Goal: Task Accomplishment & Management: Use online tool/utility

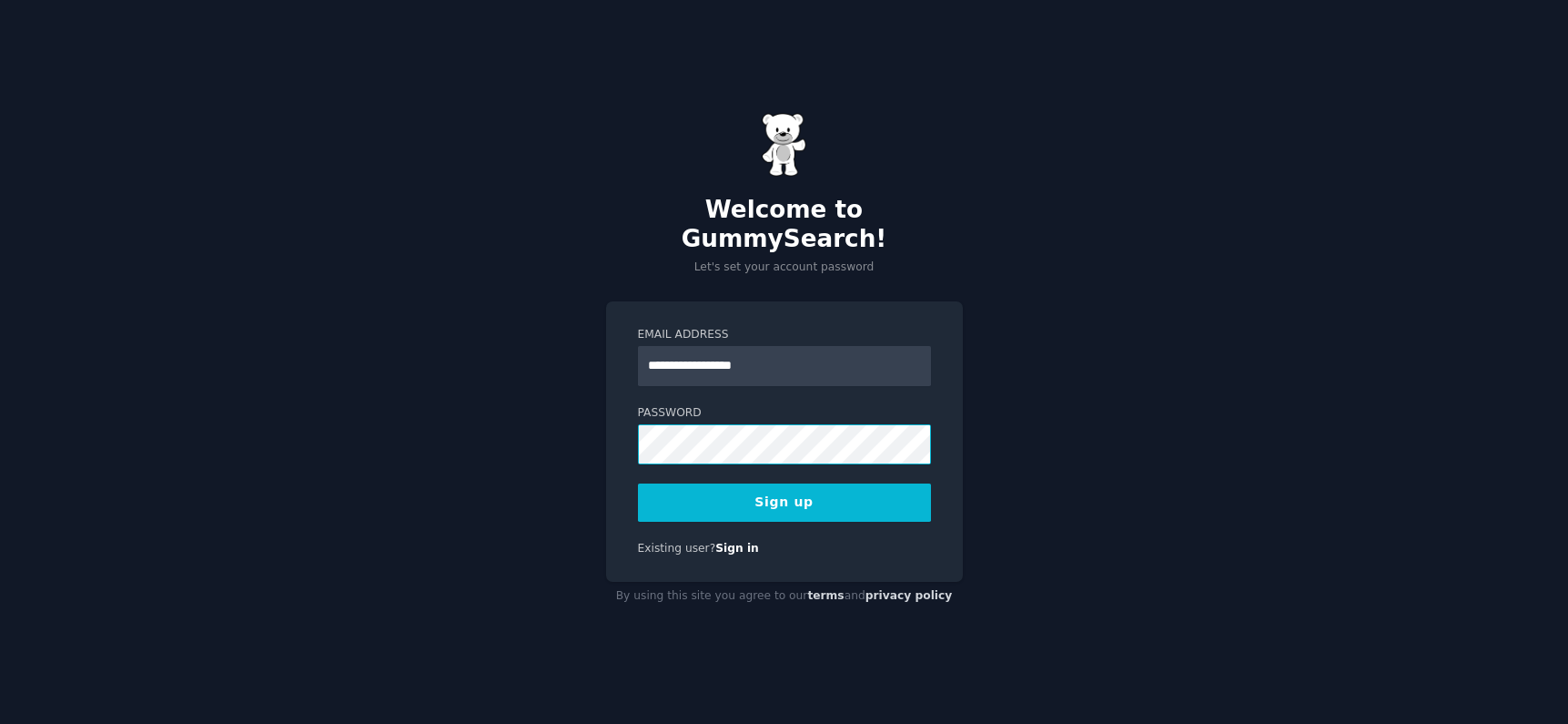
click at [638, 484] on button "Sign up" at bounding box center [784, 503] width 293 height 38
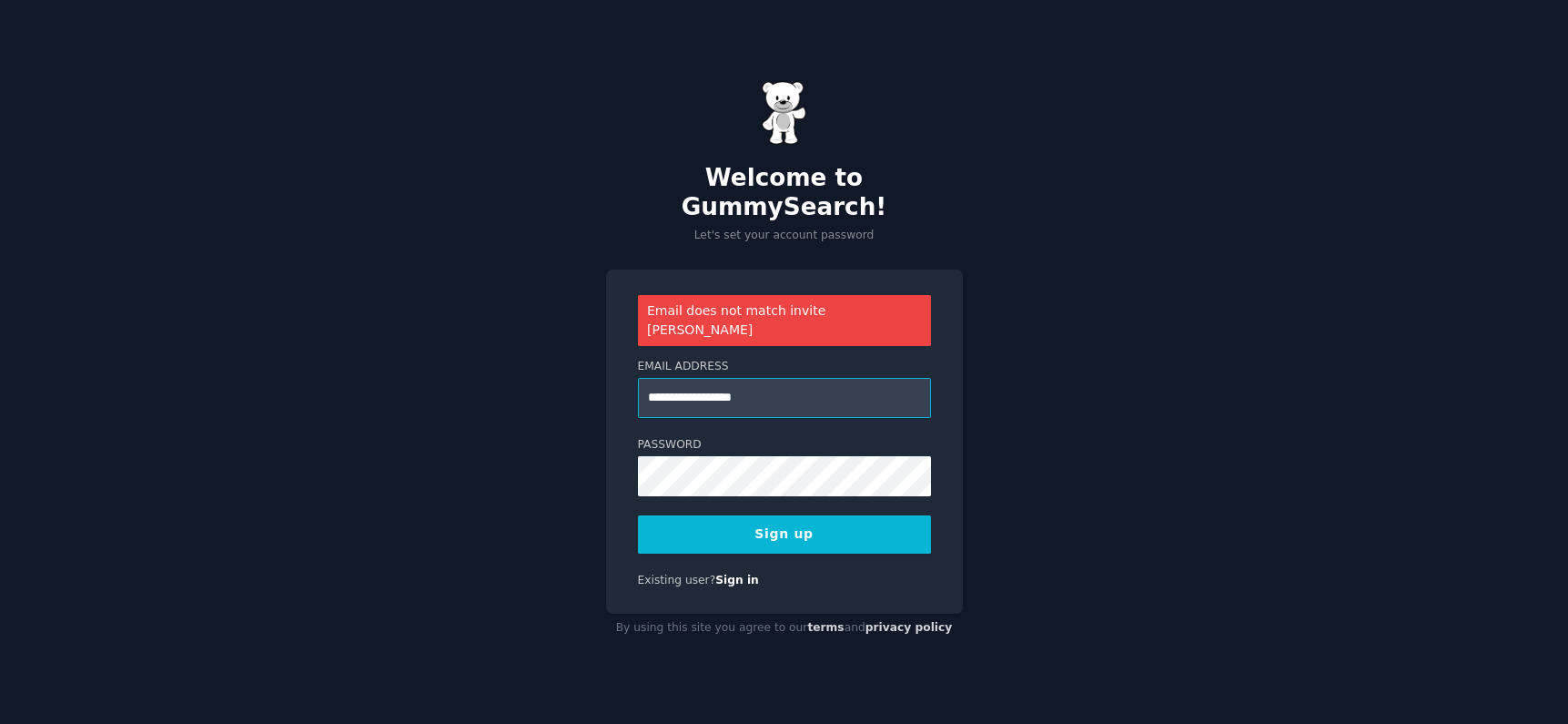
click at [770, 390] on input "**********" at bounding box center [784, 398] width 293 height 40
click at [787, 380] on input "**********" at bounding box center [784, 398] width 293 height 40
paste input "*"
paste input "email"
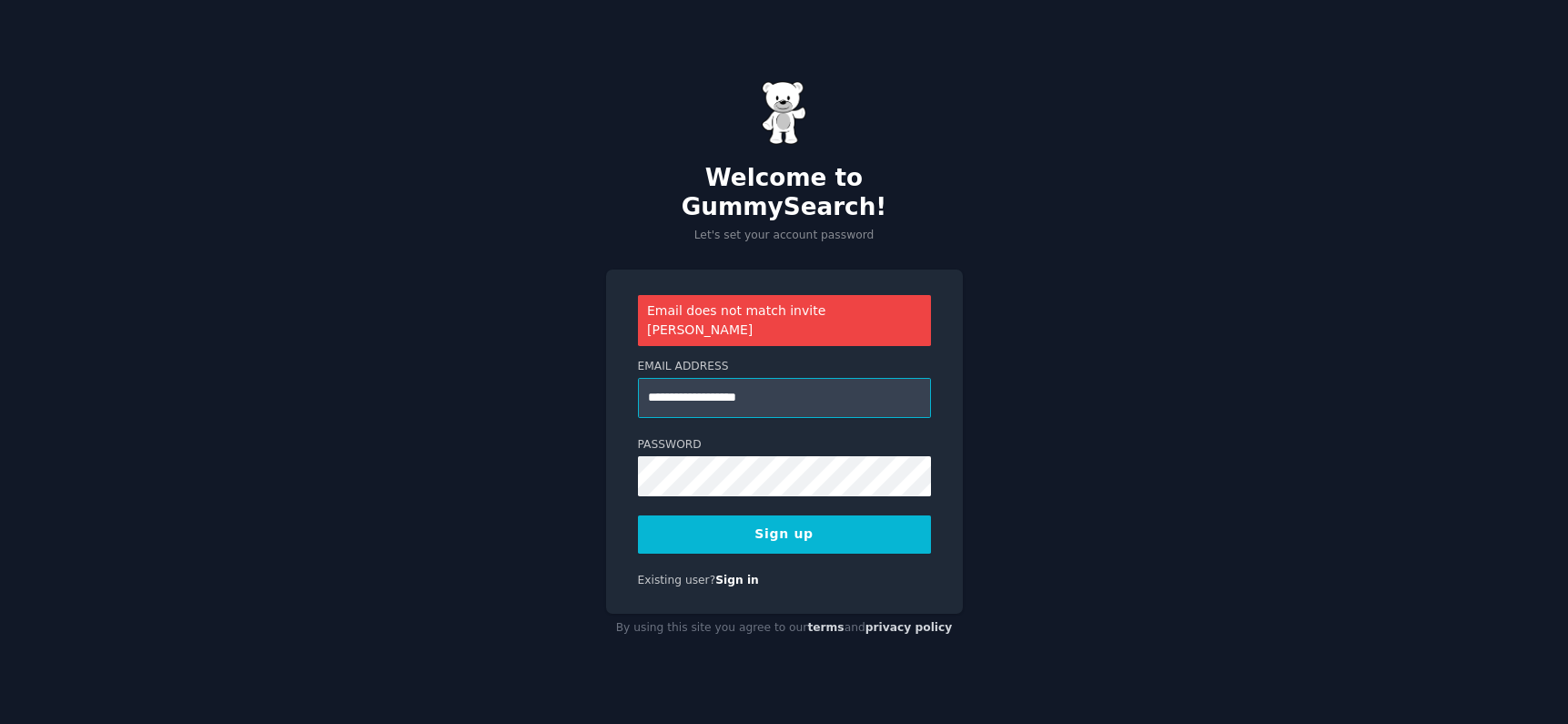
type input "**********"
click at [786, 516] on button "Sign up" at bounding box center [784, 535] width 293 height 38
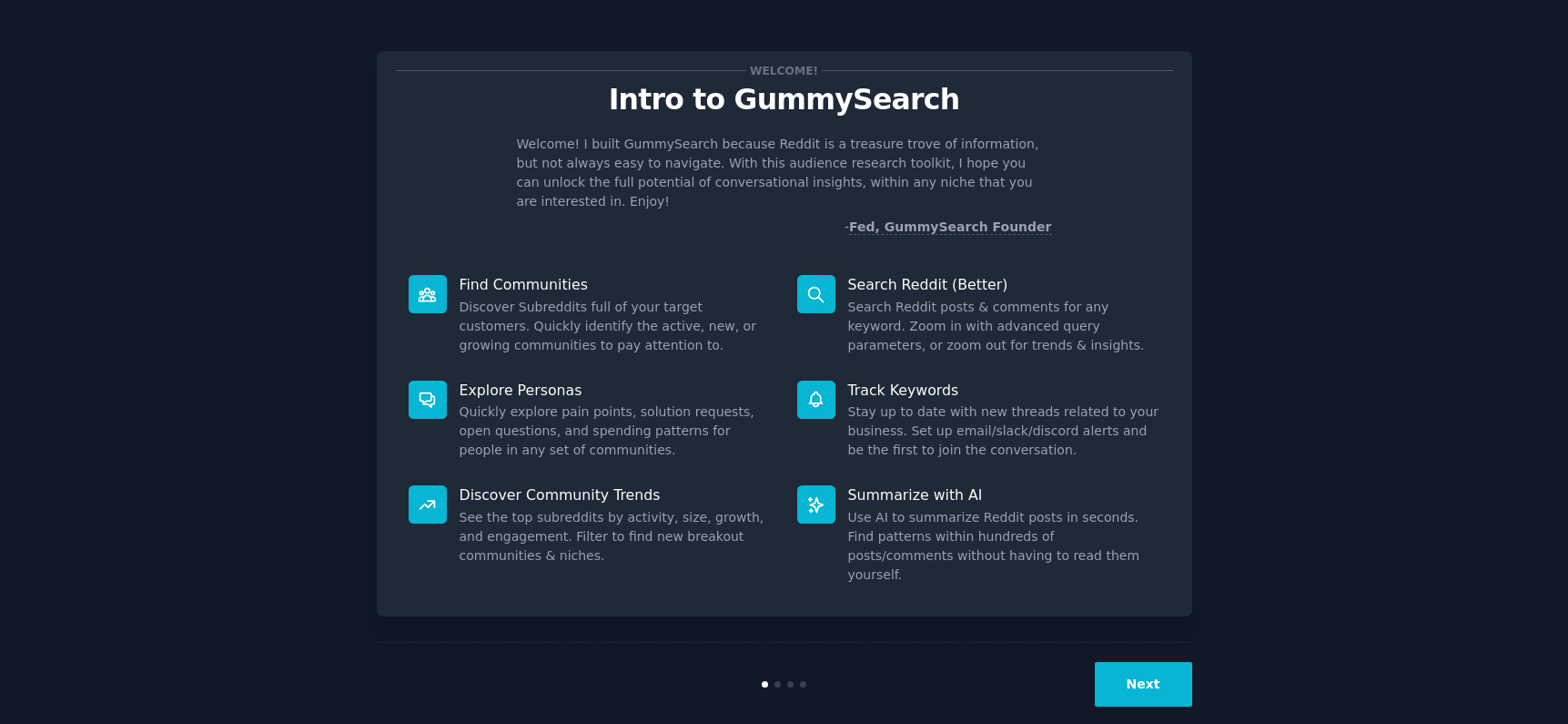
click at [1151, 662] on button "Next" at bounding box center [1143, 684] width 98 height 45
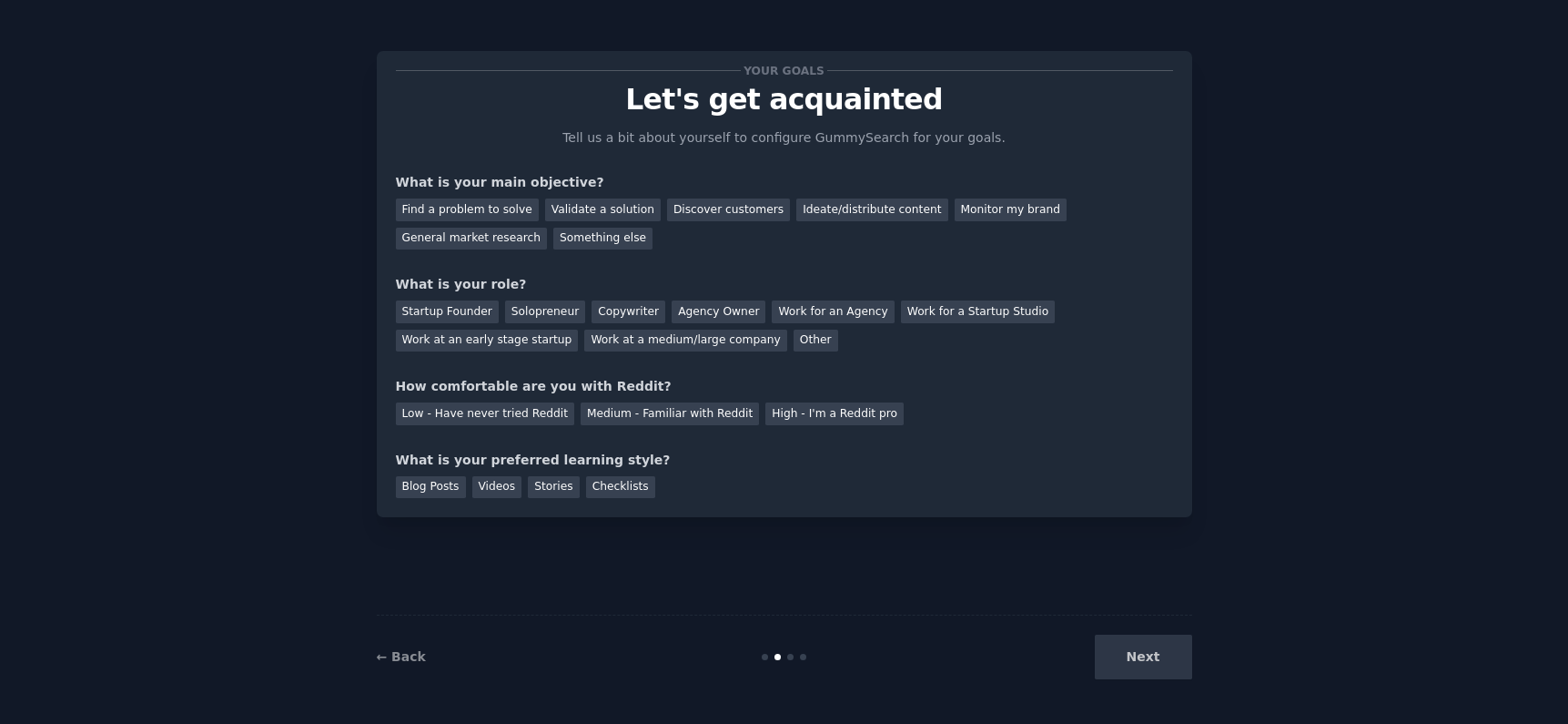
click at [1151, 662] on div "Next" at bounding box center [1056, 656] width 272 height 45
click at [689, 208] on div "Discover customers" at bounding box center [728, 209] width 122 height 23
click at [652, 282] on div "What is your role?" at bounding box center [784, 284] width 778 height 19
click at [943, 314] on div "Work for a Startup Studio" at bounding box center [978, 312] width 154 height 23
click at [793, 336] on div "Other" at bounding box center [815, 341] width 45 height 23
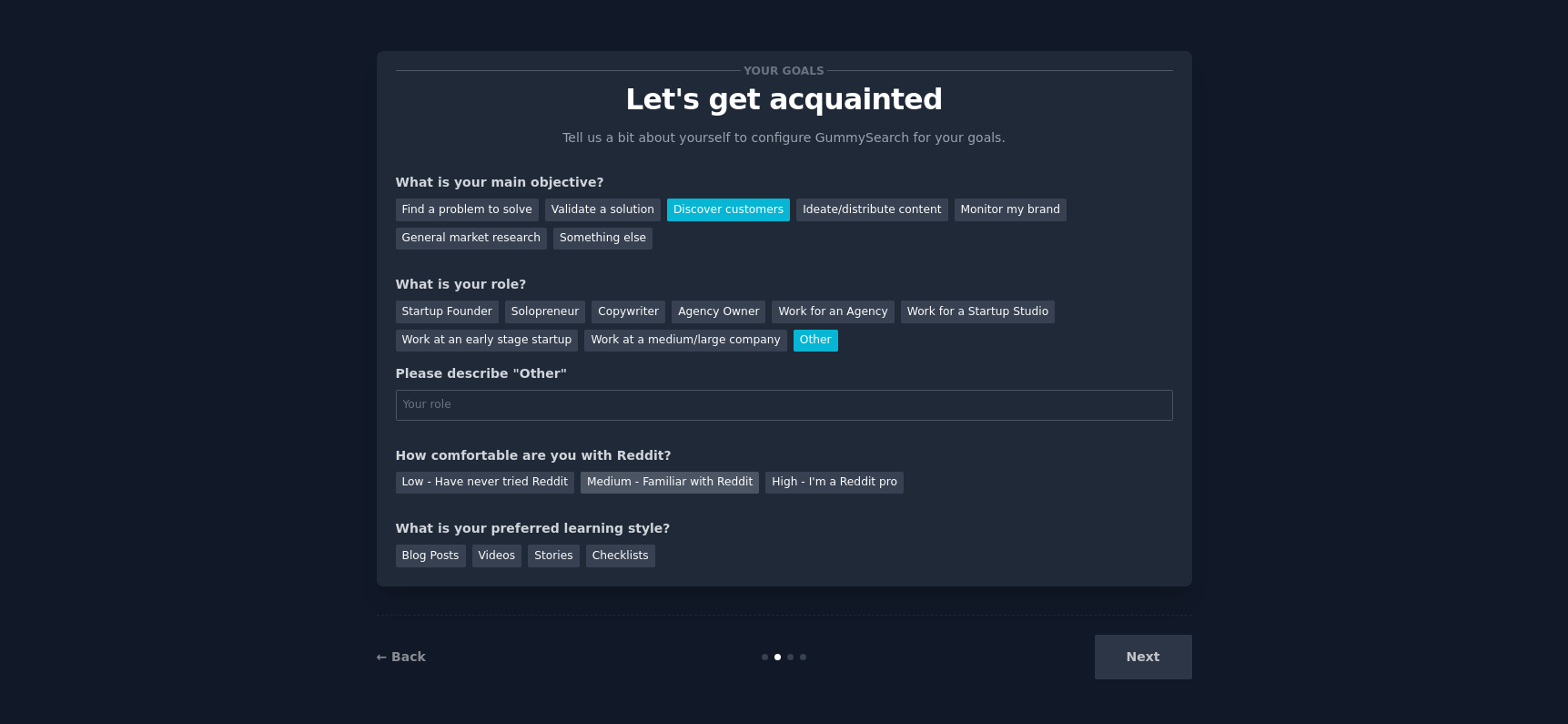
click at [580, 483] on div "Medium - Familiar with Reddit" at bounding box center [669, 483] width 178 height 23
click at [445, 560] on div "Blog Posts" at bounding box center [430, 556] width 70 height 23
click at [1137, 655] on div "Next" at bounding box center [1056, 656] width 272 height 45
click at [1136, 661] on div "Next" at bounding box center [1056, 656] width 272 height 45
click at [547, 394] on input "text" at bounding box center [784, 405] width 778 height 31
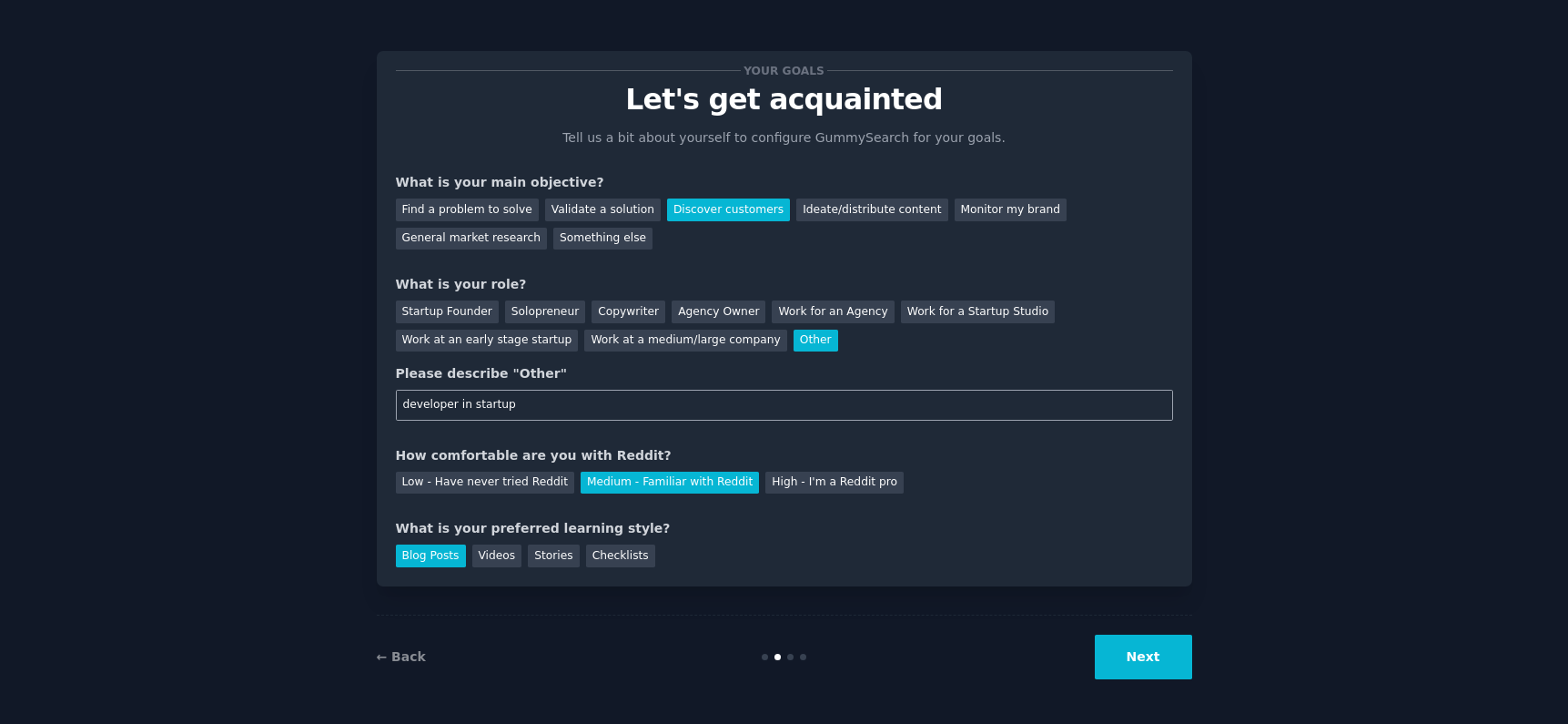
type input "developer in startup"
click at [1118, 639] on button "Next" at bounding box center [1143, 656] width 98 height 45
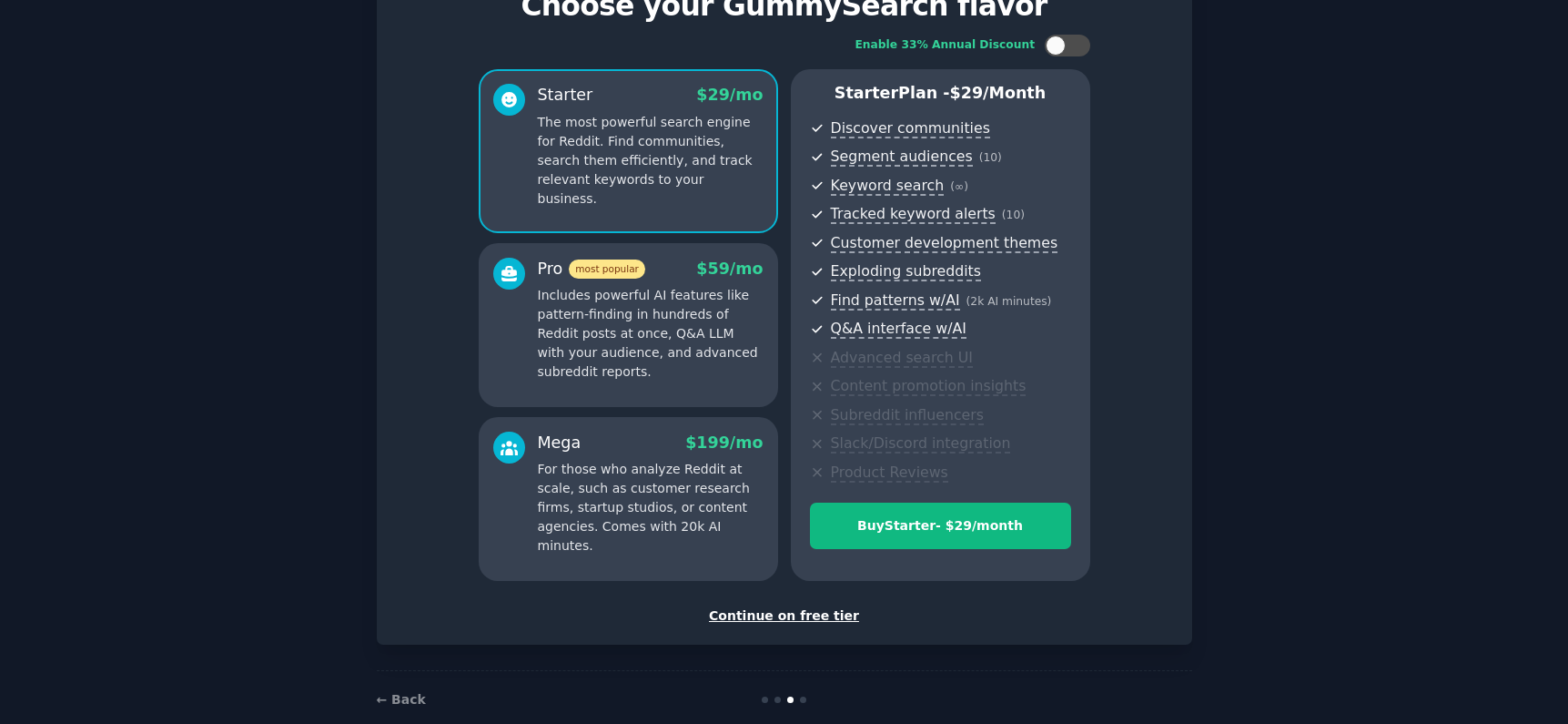
scroll to position [123, 0]
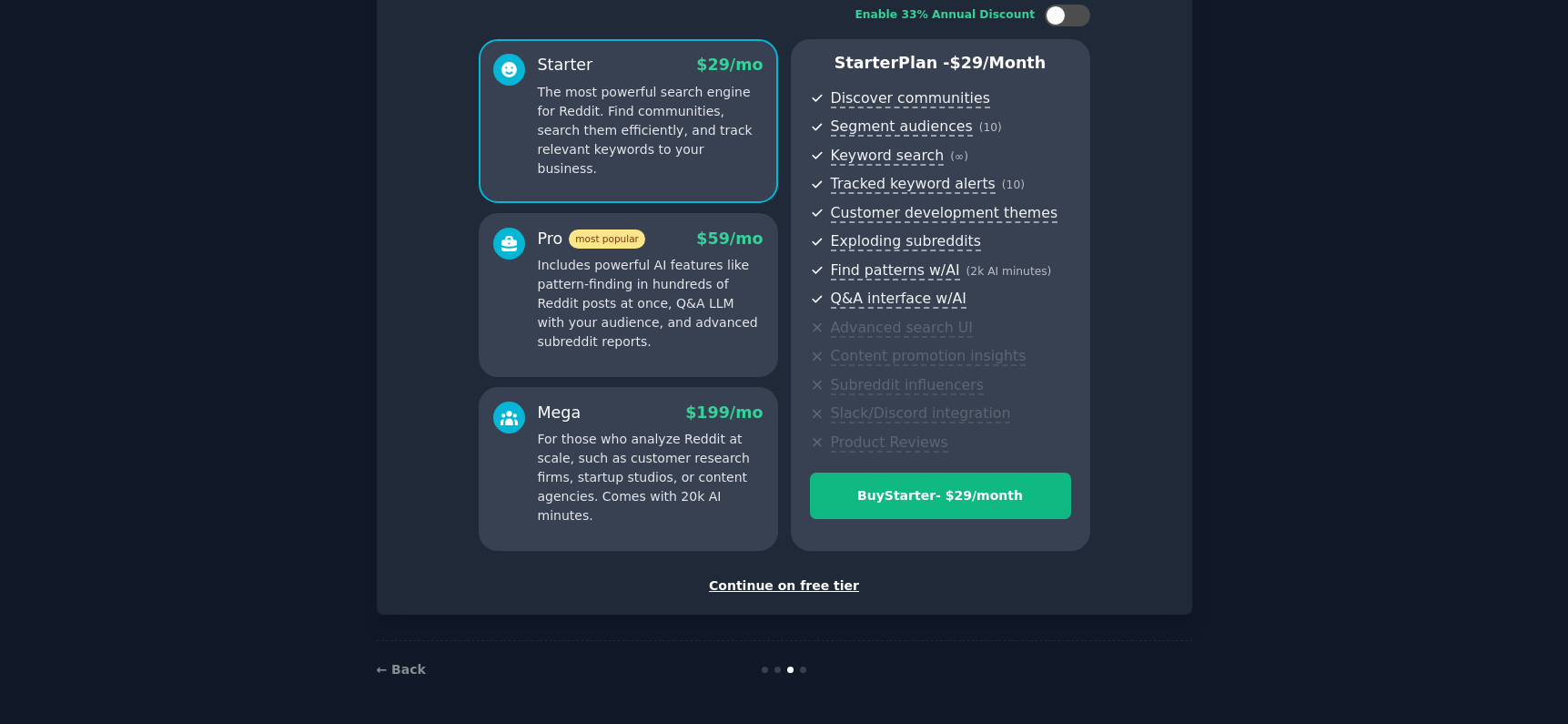
click at [808, 593] on div "Continue on free tier" at bounding box center [784, 585] width 778 height 19
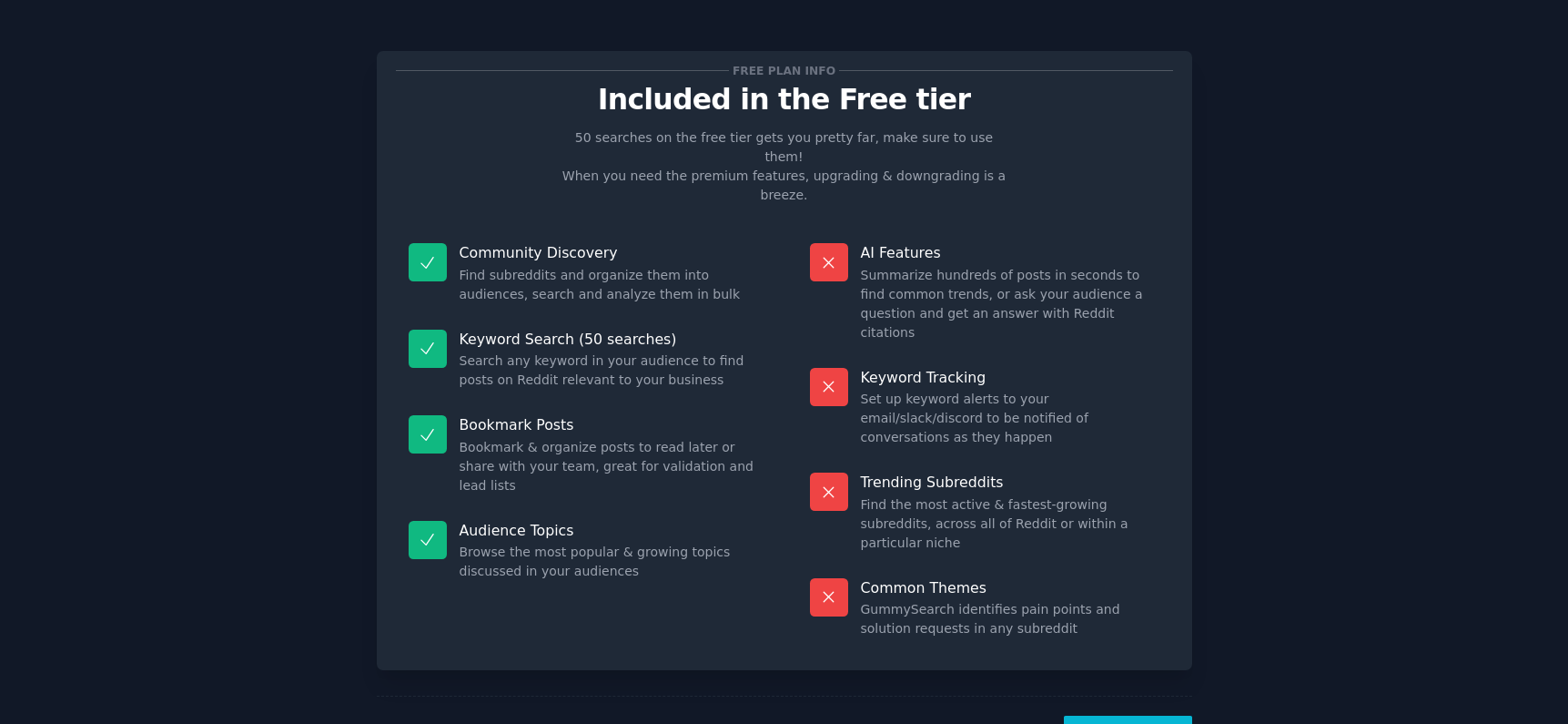
click at [1128, 716] on button "Let's Go!" at bounding box center [1127, 738] width 127 height 45
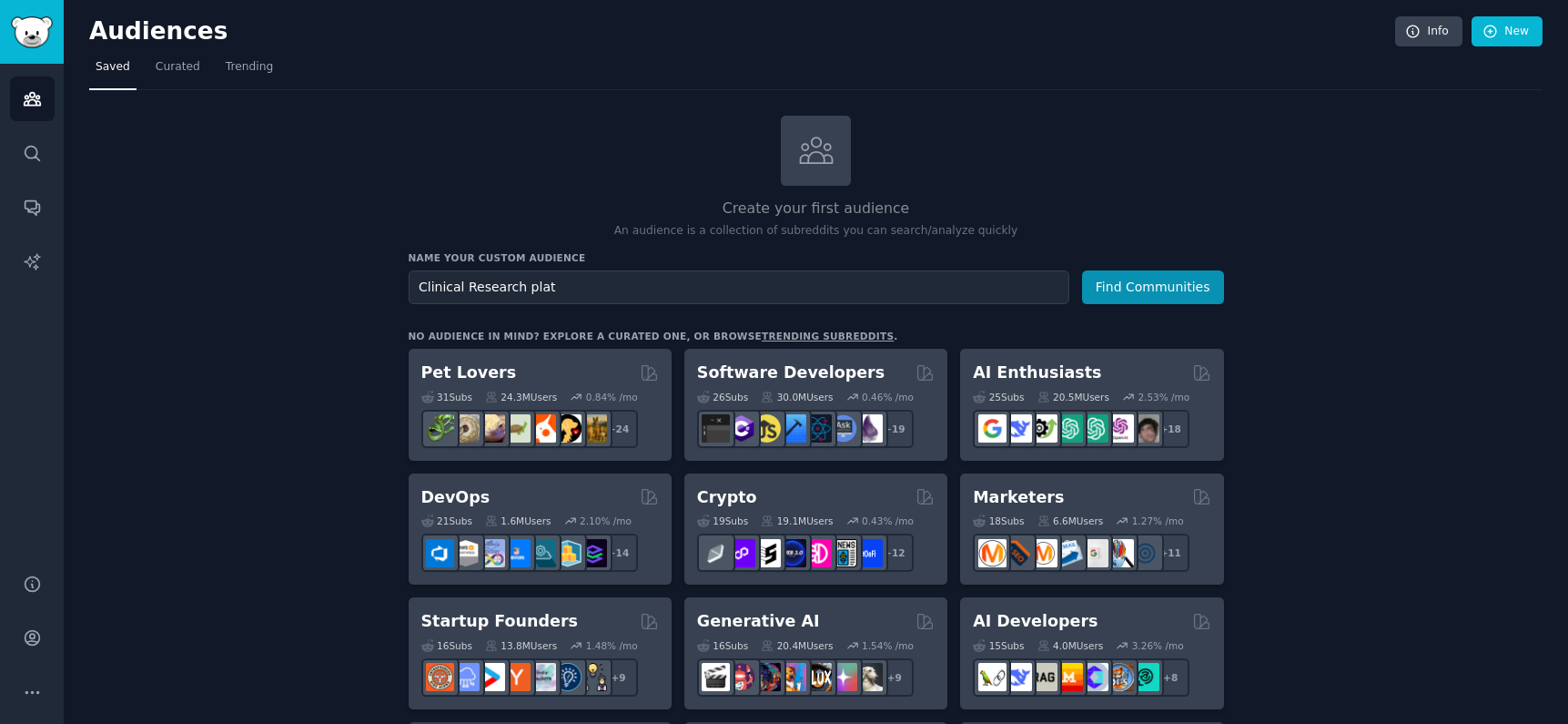
type input "Clinical Research platf"
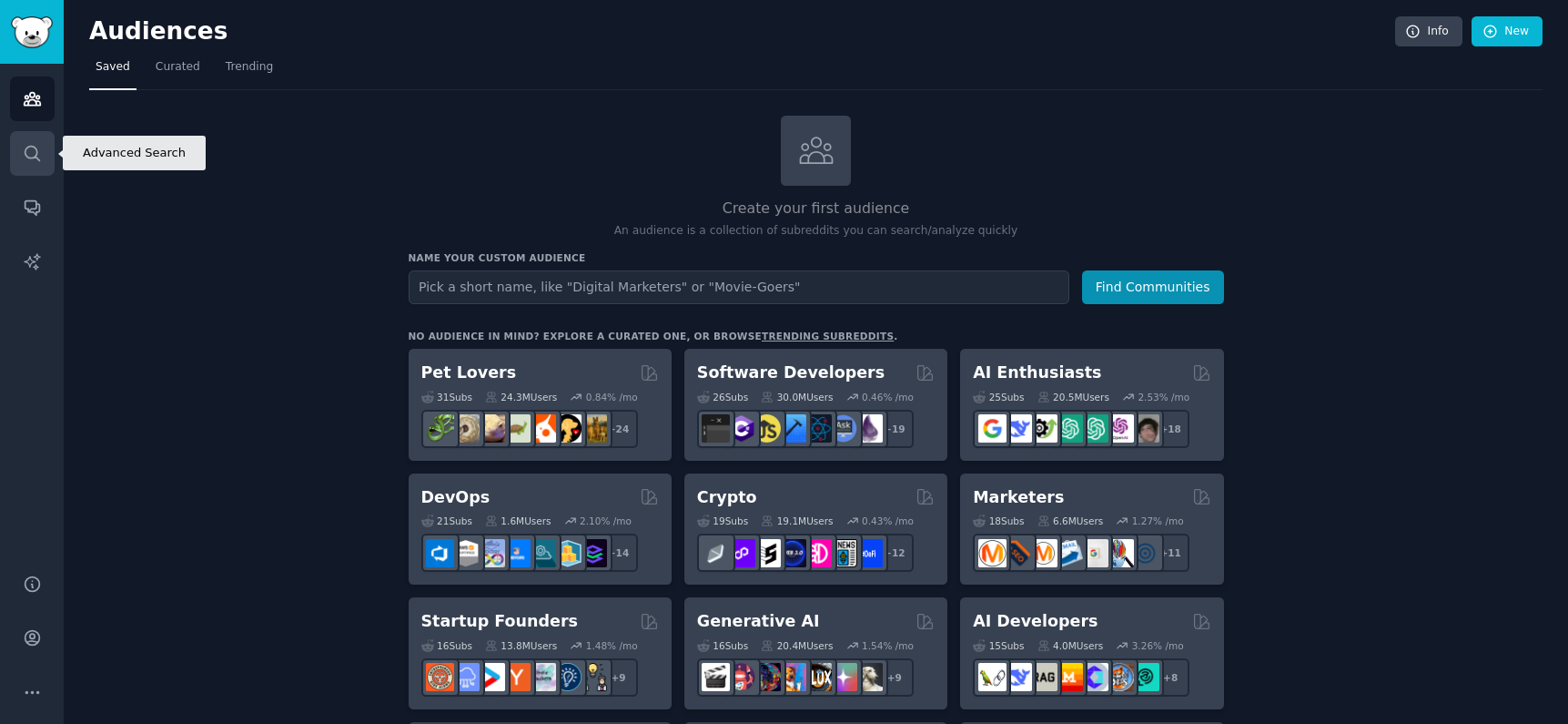
click at [31, 153] on icon "Sidebar" at bounding box center [32, 153] width 19 height 19
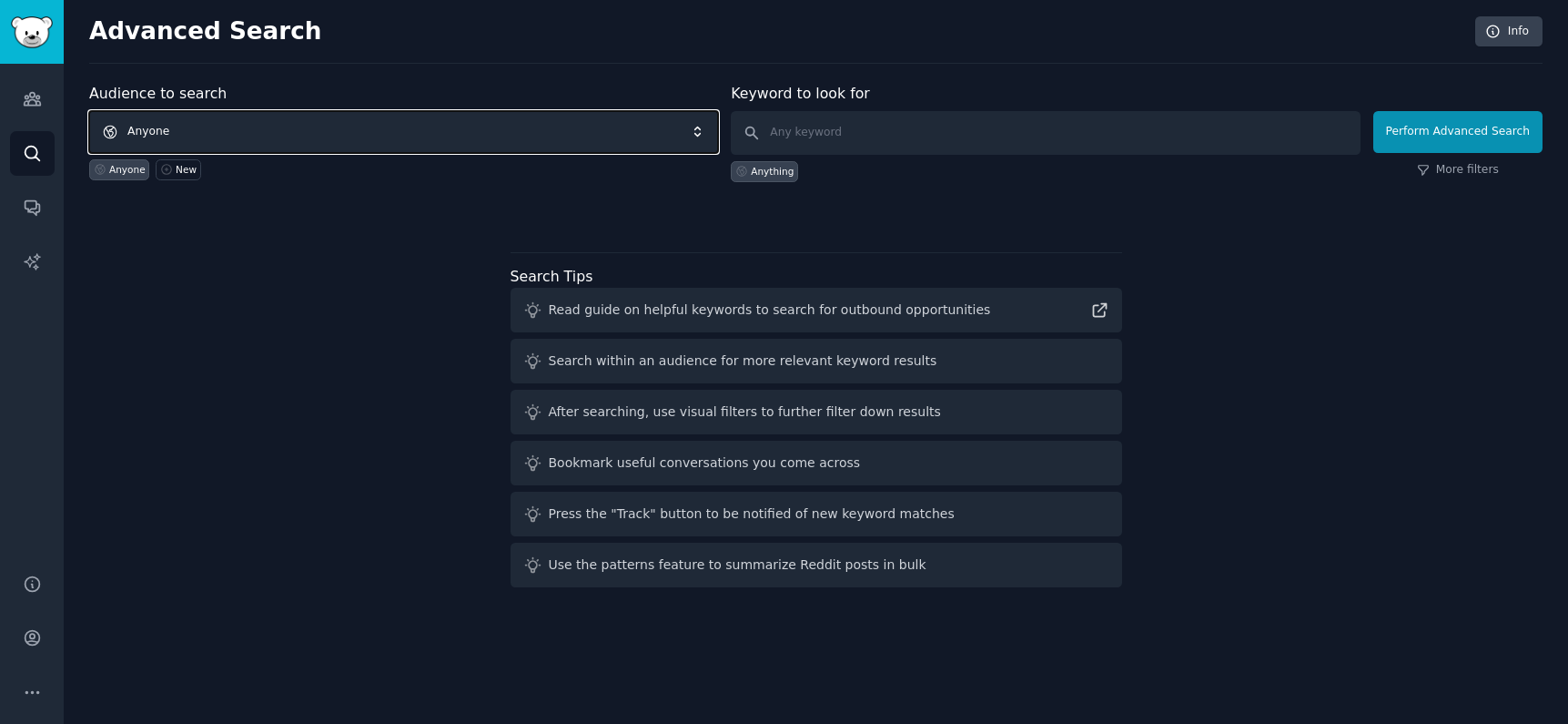
click at [335, 126] on span "Anyone" at bounding box center [404, 133] width 629 height 42
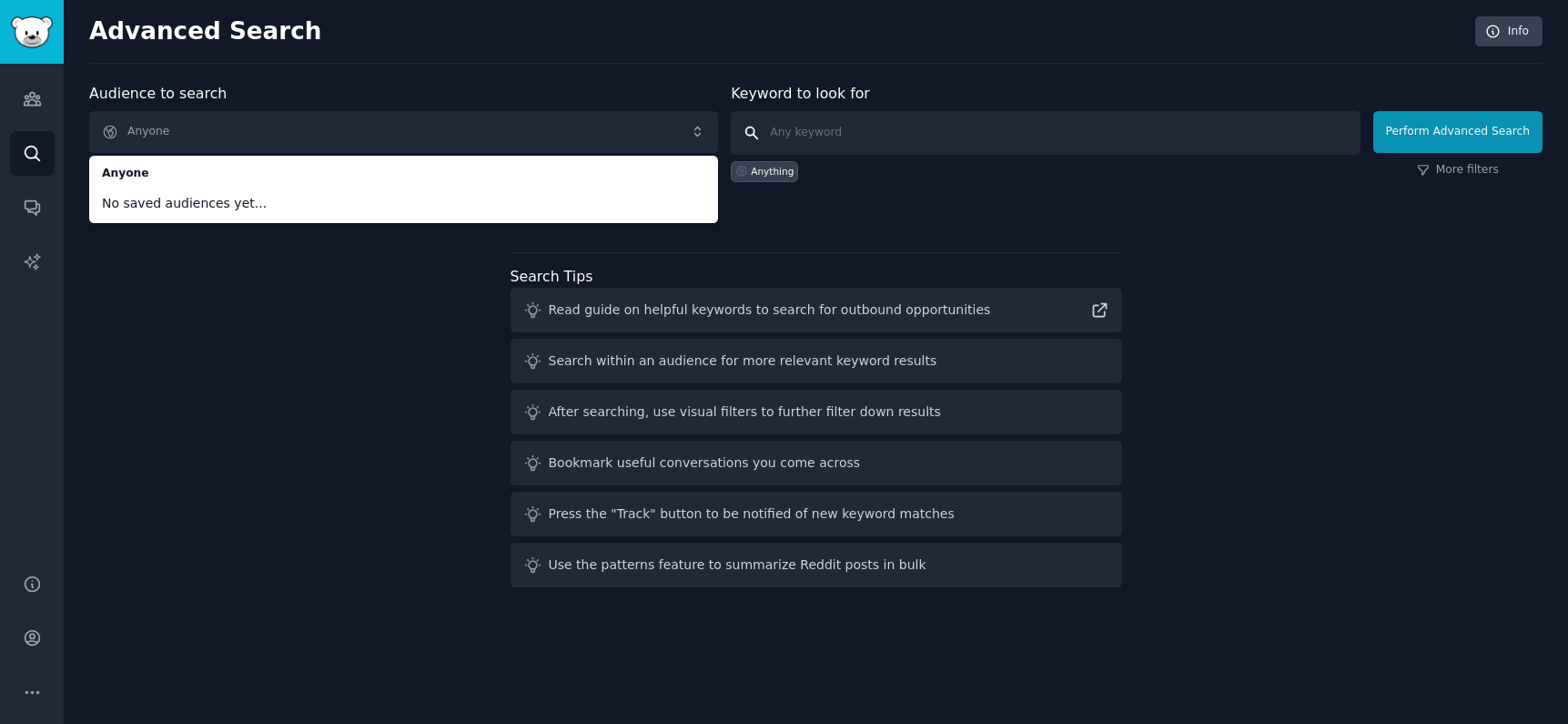
click at [820, 128] on input "text" at bounding box center [1045, 133] width 629 height 44
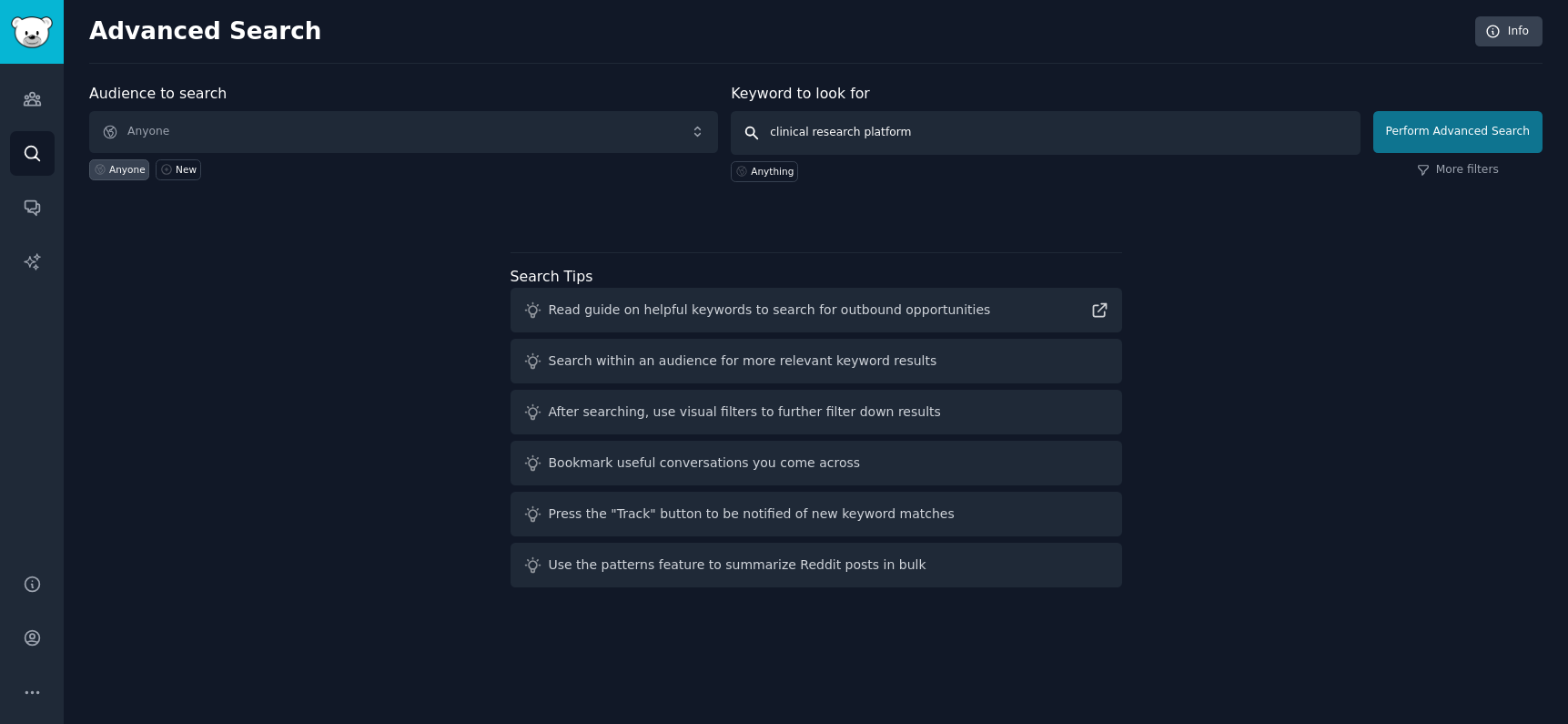
type input "clinical research platform"
click at [1481, 114] on button "Perform Advanced Search" at bounding box center [1457, 133] width 169 height 42
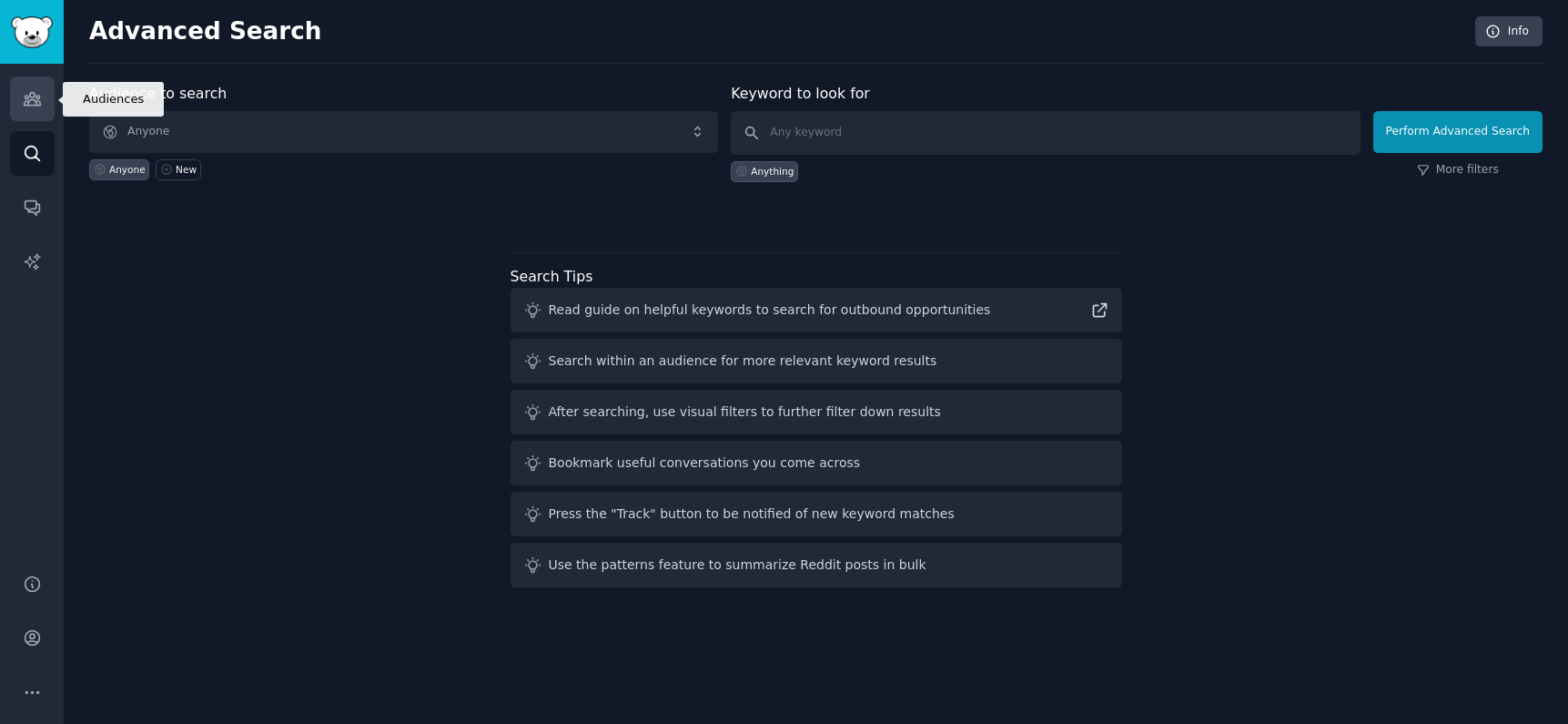
click at [49, 104] on link "Audiences" at bounding box center [32, 99] width 45 height 45
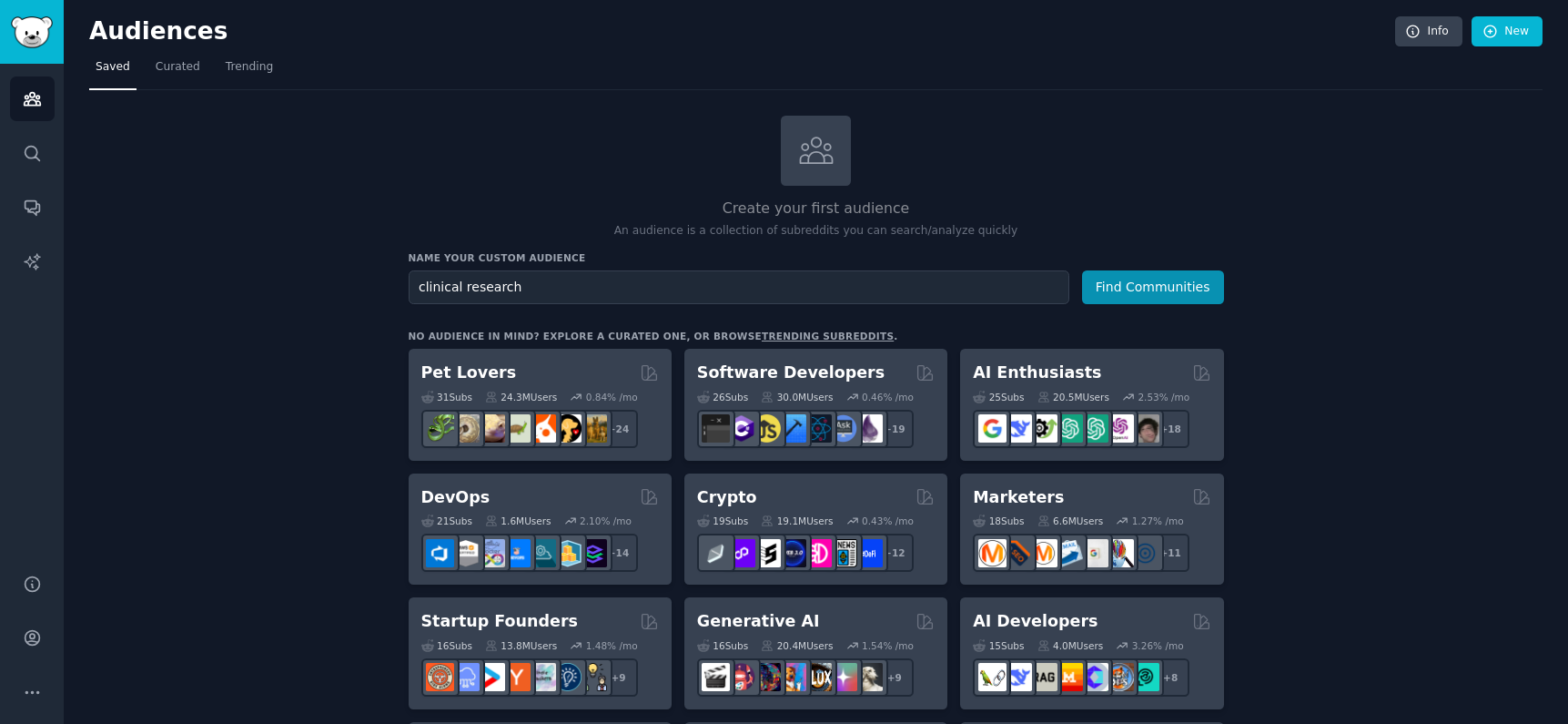
type input "clinical research"
click at [1082, 271] on button "Find Communities" at bounding box center [1152, 287] width 142 height 34
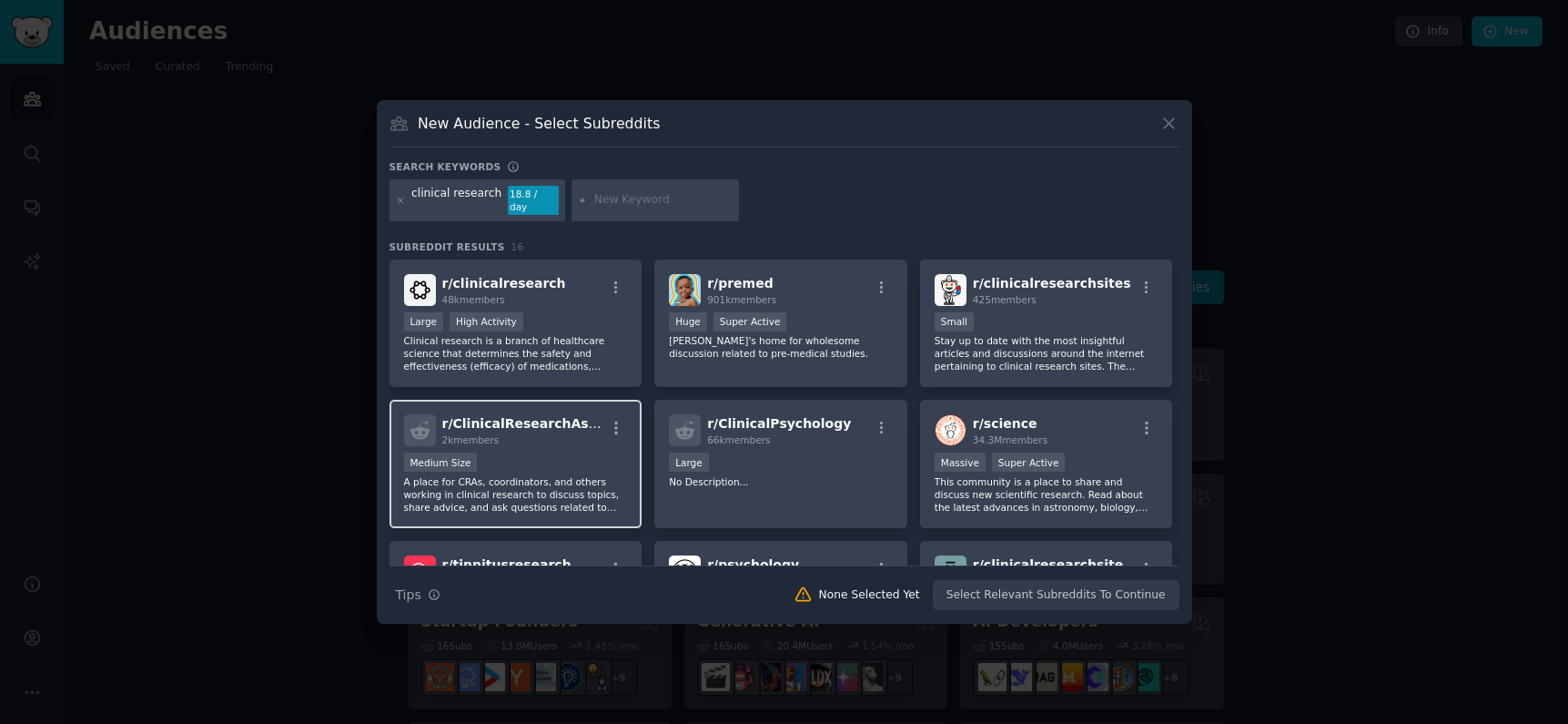
click at [556, 422] on span "r/ ClinicalResearchAssoc" at bounding box center [527, 423] width 170 height 15
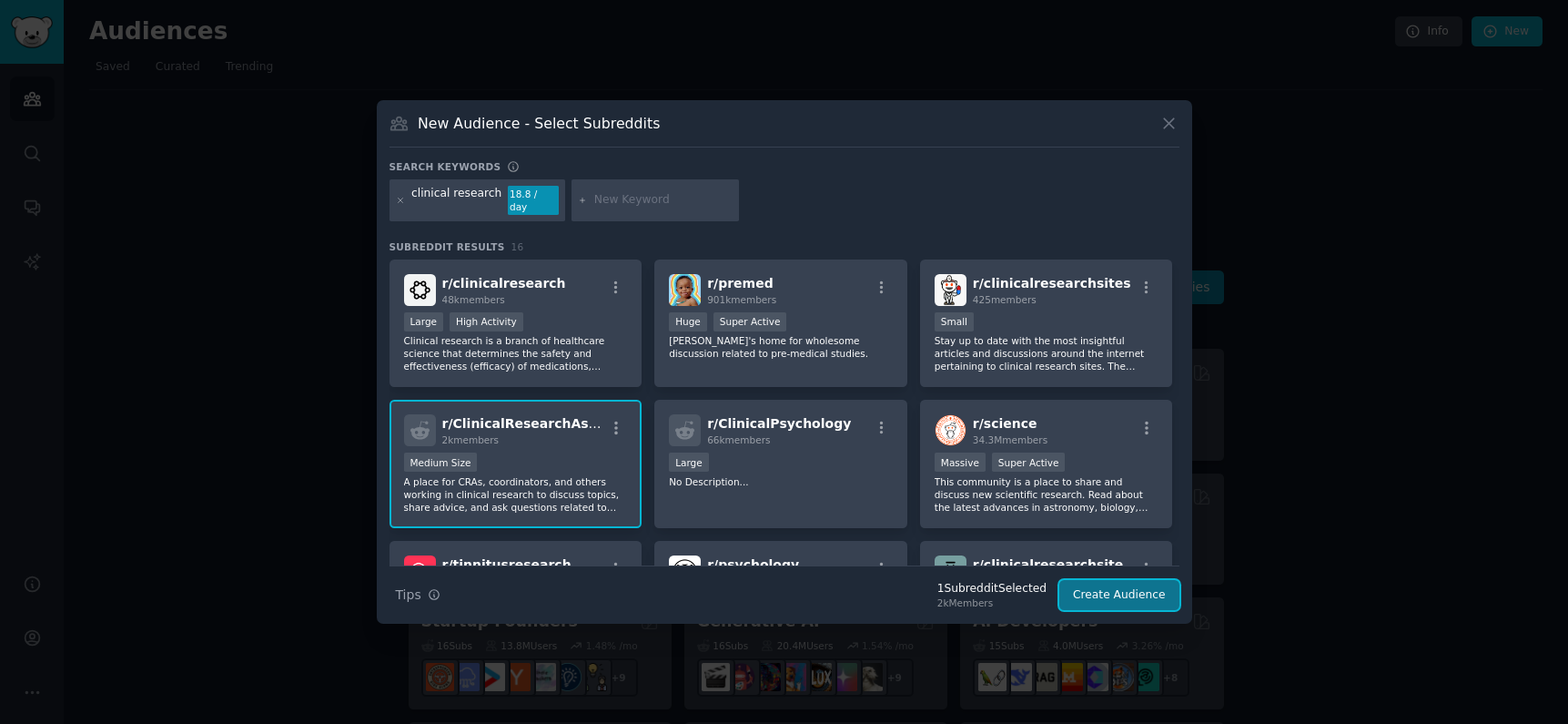
click at [1111, 586] on button "Create Audience" at bounding box center [1118, 595] width 120 height 31
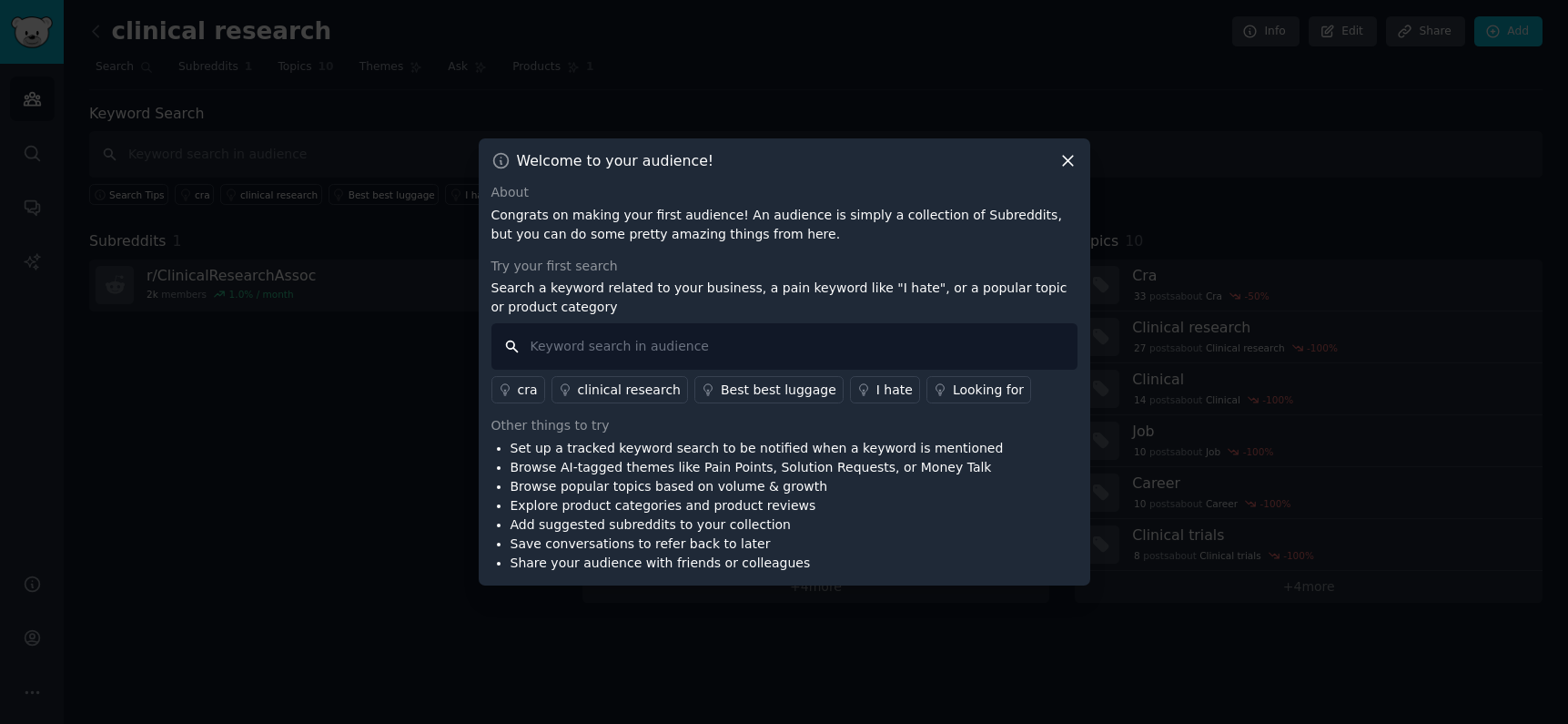
click at [687, 332] on input "text" at bounding box center [784, 346] width 586 height 47
paste input "vlad@studypages.com"
type input "vlad@studypages.com"
type input "clinicla"
click at [653, 389] on div "clinical research" at bounding box center [629, 389] width 103 height 19
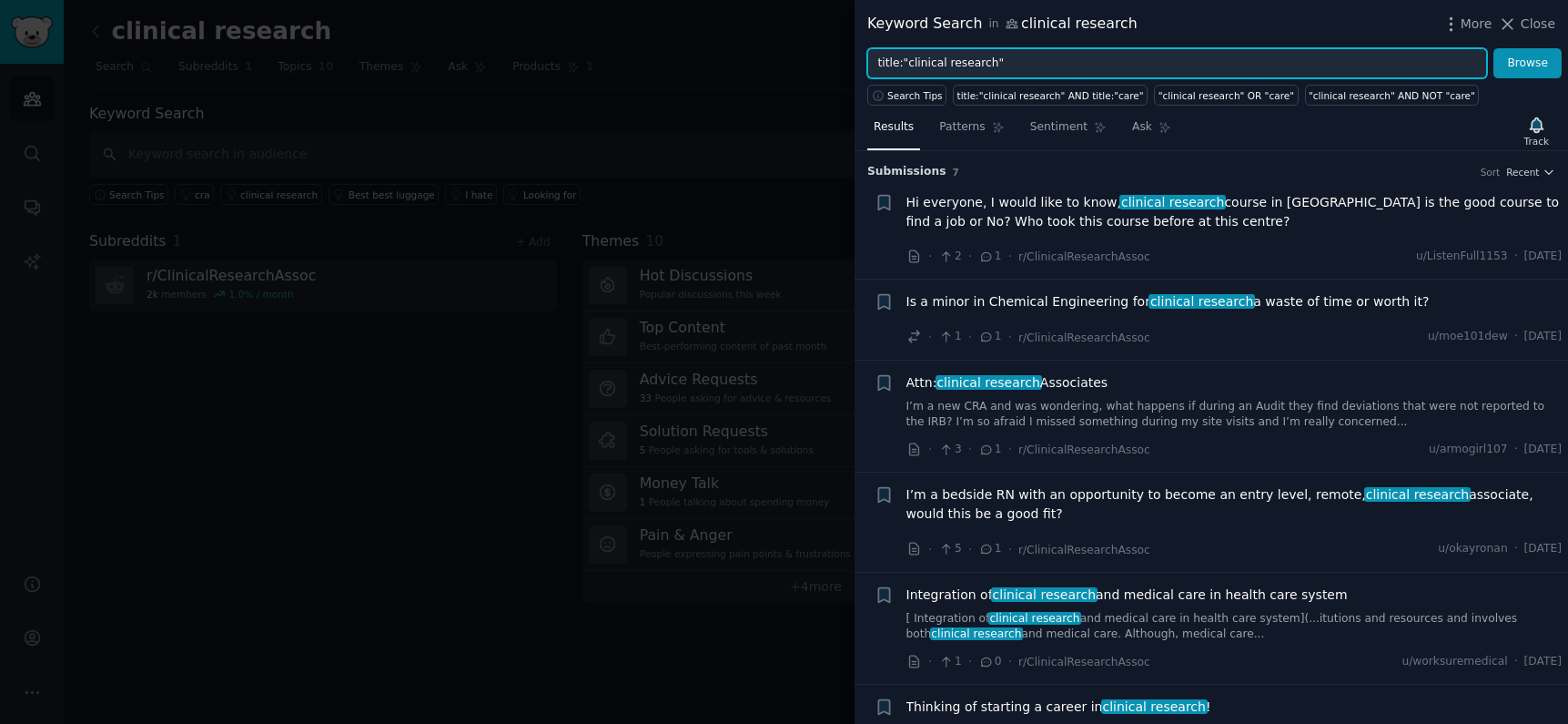
click at [1036, 61] on input "title:"clinical research"" at bounding box center [1177, 64] width 620 height 31
click at [990, 61] on input "title:"clinical research"" at bounding box center [1177, 64] width 620 height 31
click at [1493, 48] on button "Browse" at bounding box center [1527, 64] width 69 height 31
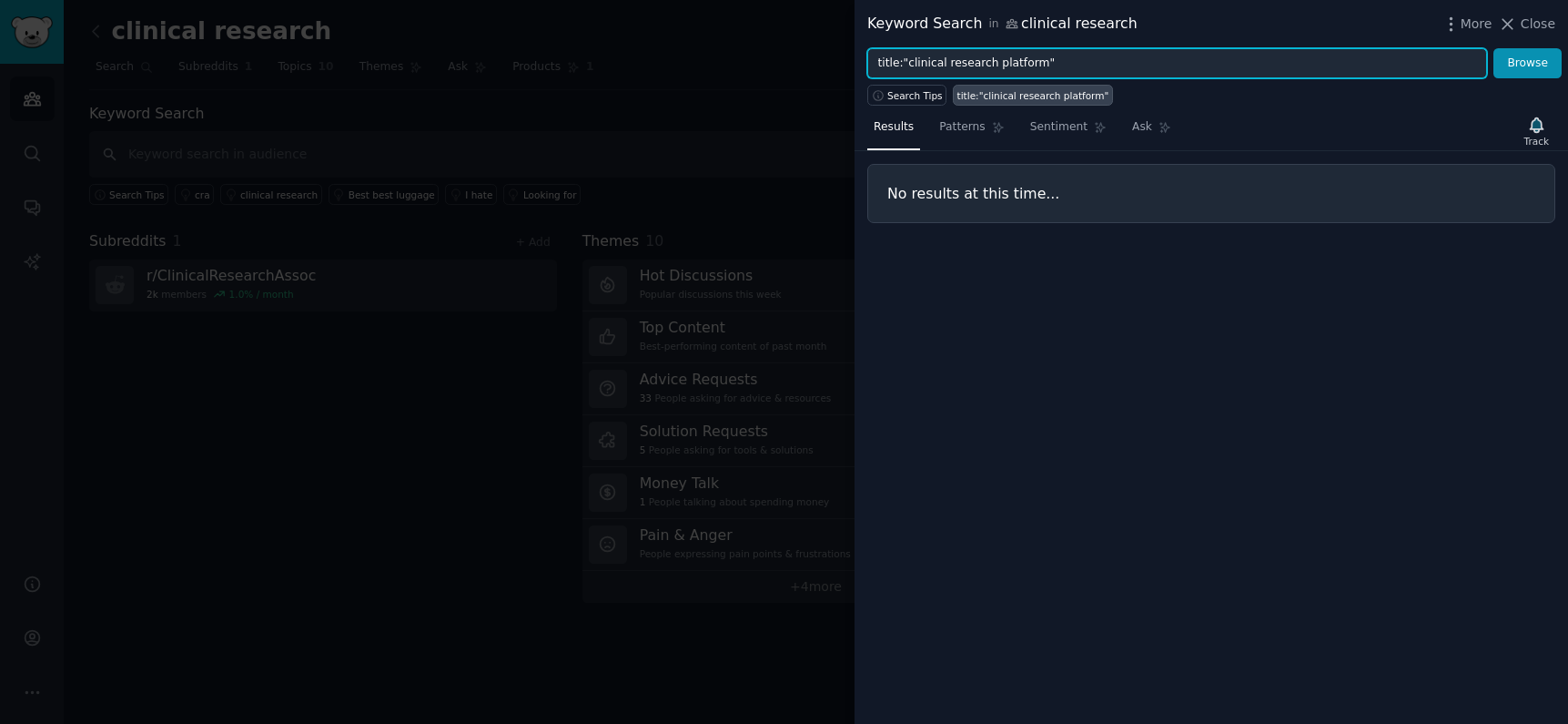
drag, startPoint x: 1037, startPoint y: 62, endPoint x: 908, endPoint y: 56, distance: 129.1
click at [908, 56] on input "title:"clinical research platform"" at bounding box center [1177, 64] width 620 height 31
click at [1493, 48] on button "Browse" at bounding box center [1527, 64] width 69 height 31
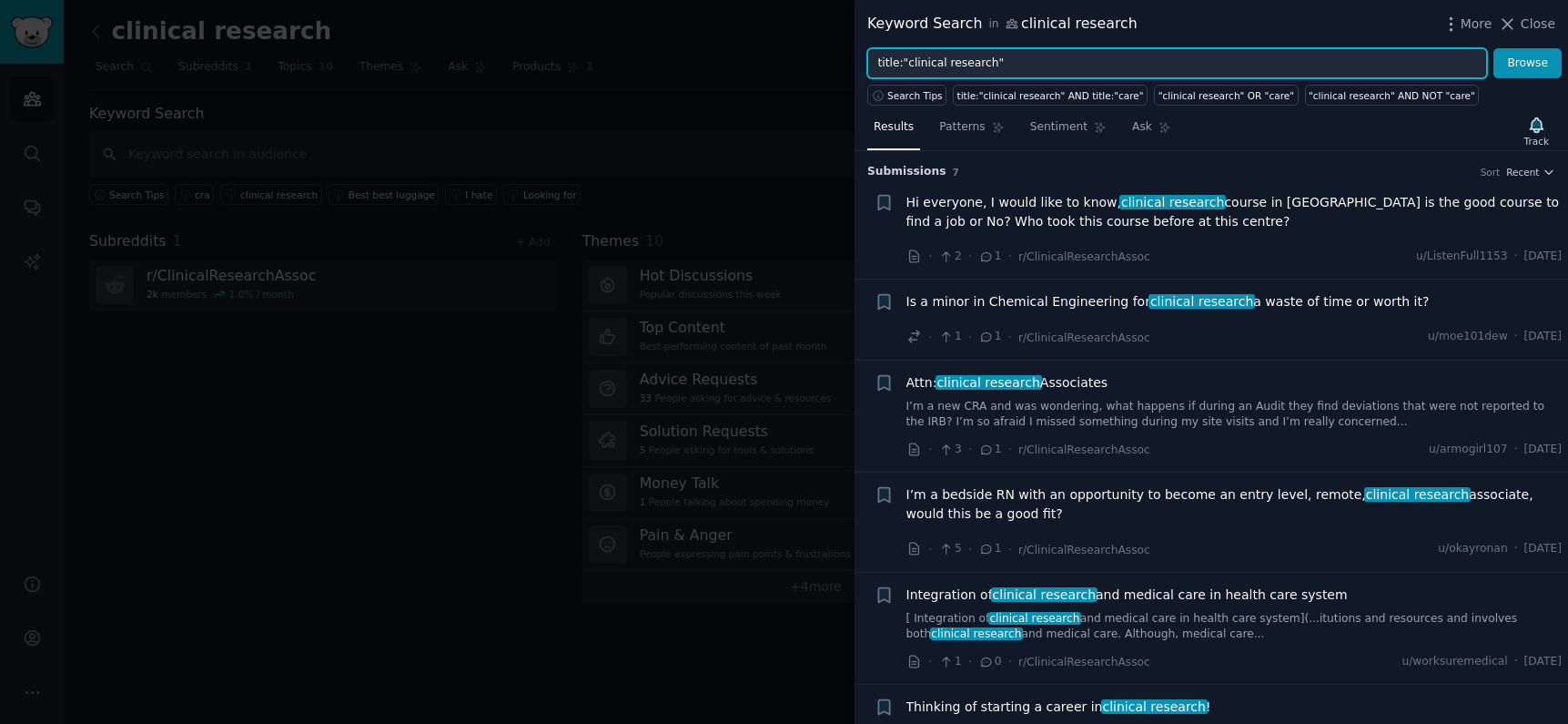
click at [975, 61] on input "title:"clinical research"" at bounding box center [1177, 64] width 620 height 31
click at [975, 60] on input "title:"clinical research"" at bounding box center [1177, 64] width 620 height 31
click at [1493, 48] on button "Browse" at bounding box center [1527, 64] width 69 height 31
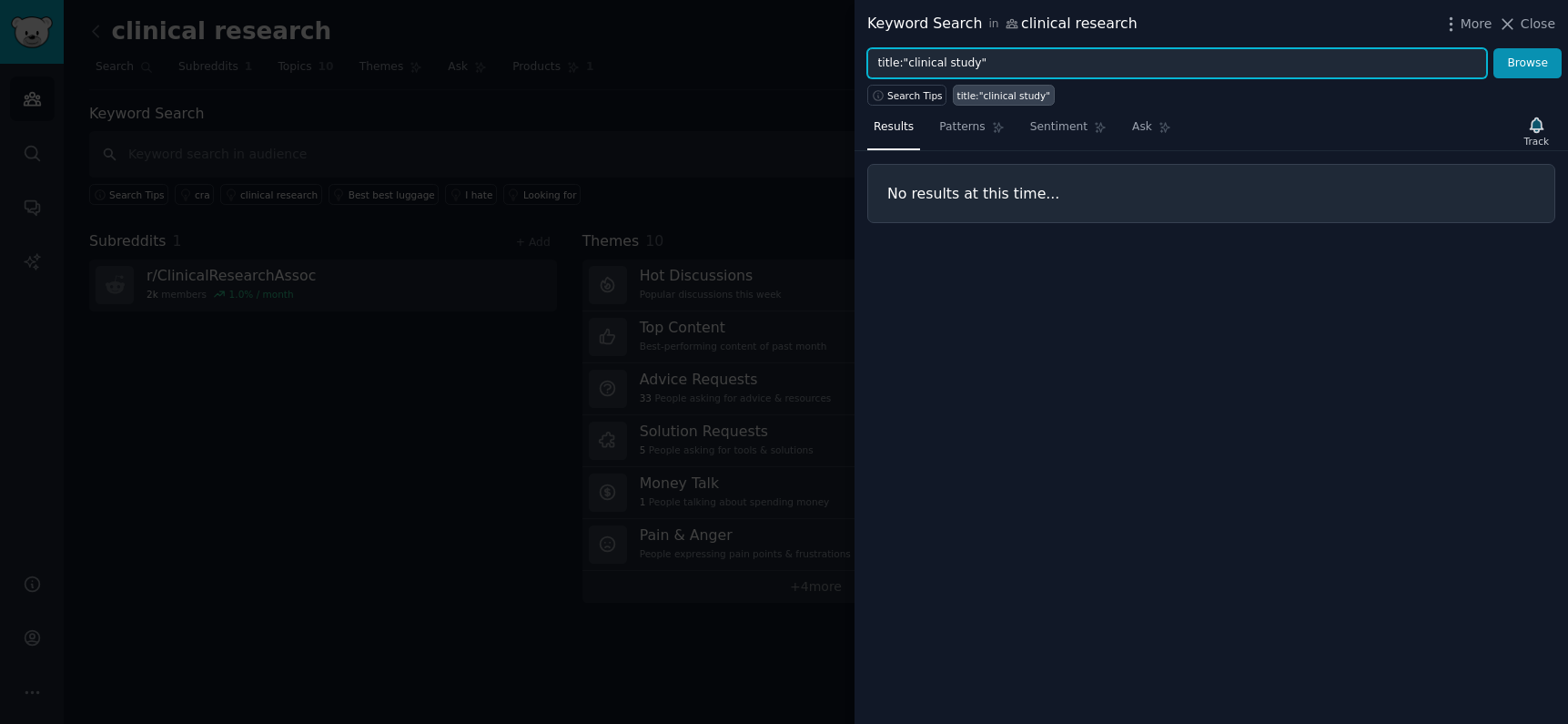
click at [968, 67] on input "title:"clinical study"" at bounding box center [1177, 64] width 620 height 31
type input "title:"clinical studies""
click at [1493, 48] on button "Browse" at bounding box center [1527, 64] width 69 height 31
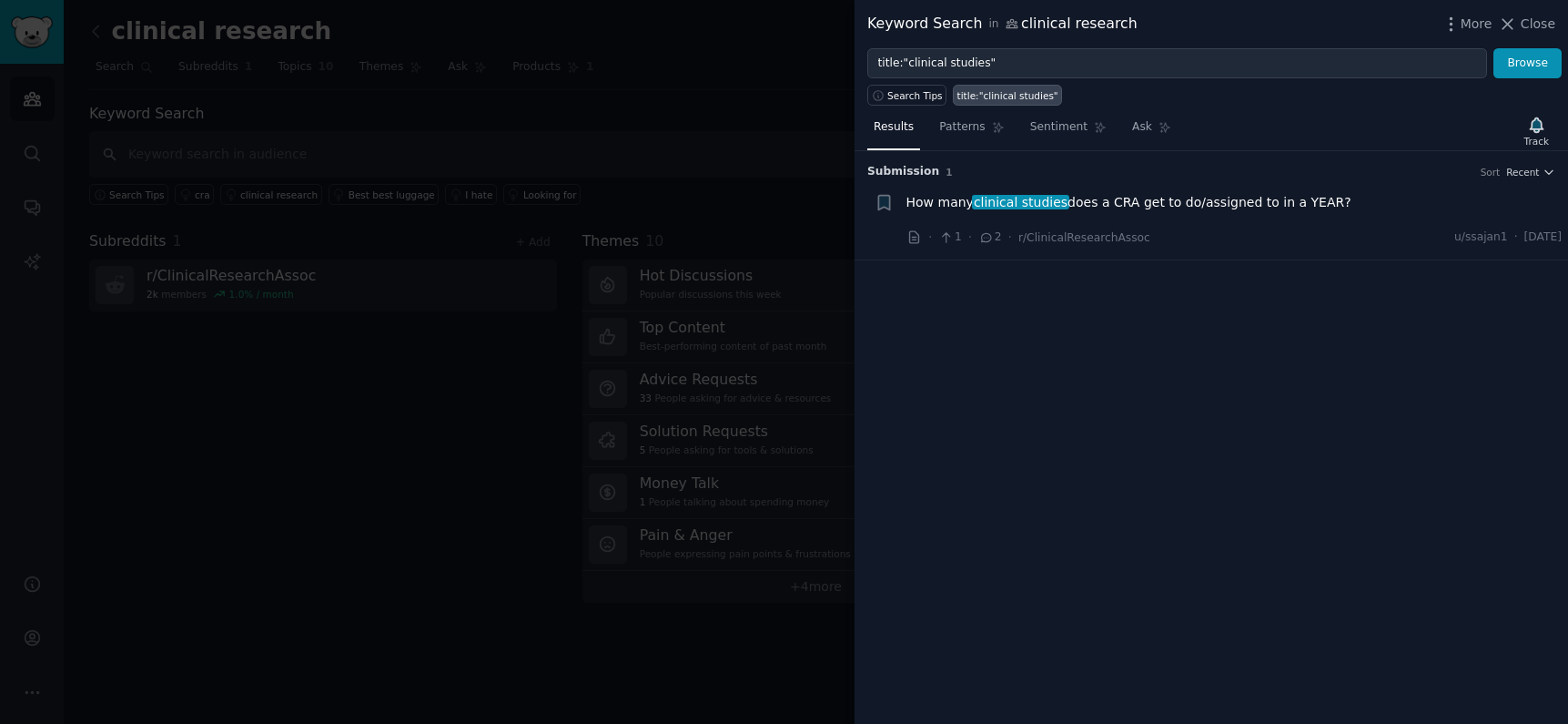
click at [753, 186] on div at bounding box center [784, 362] width 1568 height 724
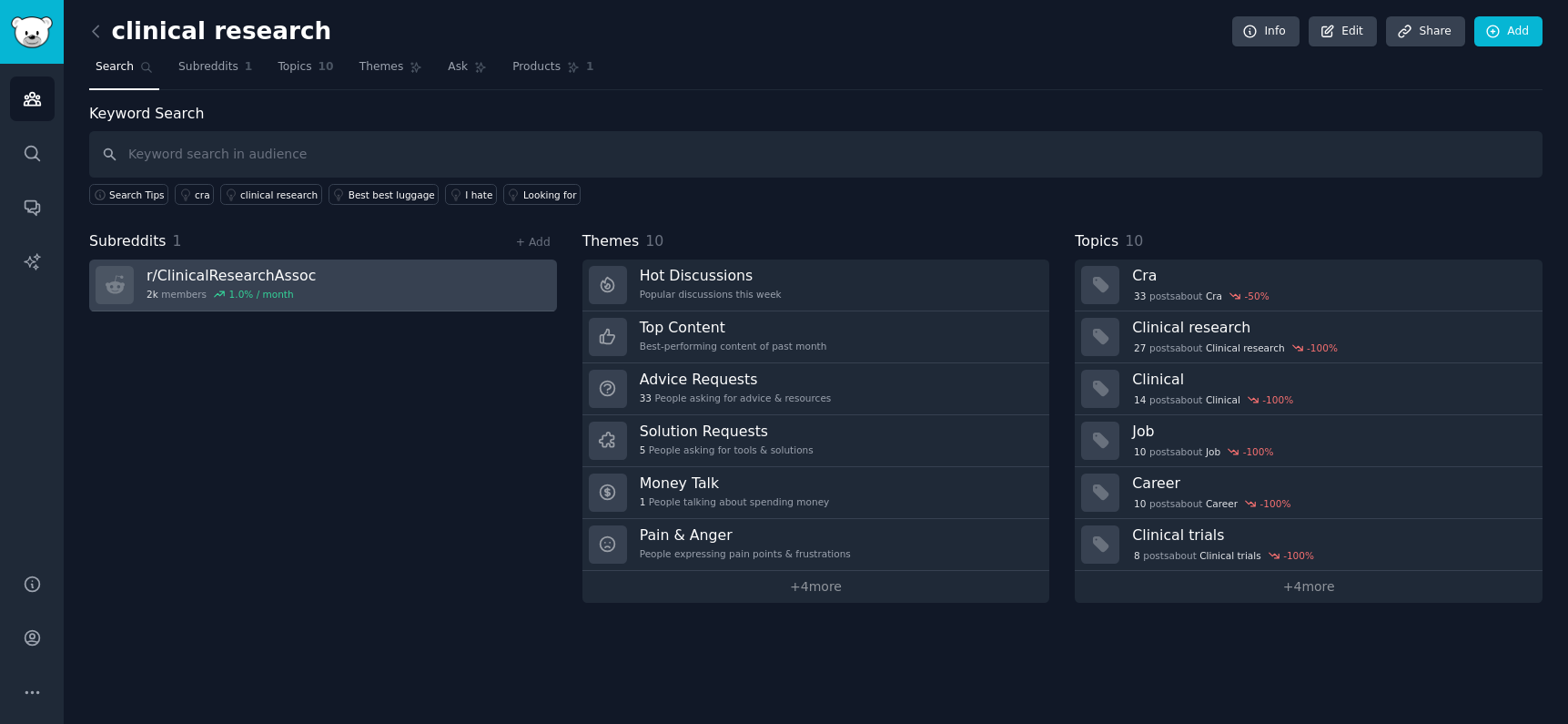
click at [334, 276] on link "r/ ClinicalResearchAssoc 2k members 1.0 % / month" at bounding box center [323, 285] width 468 height 52
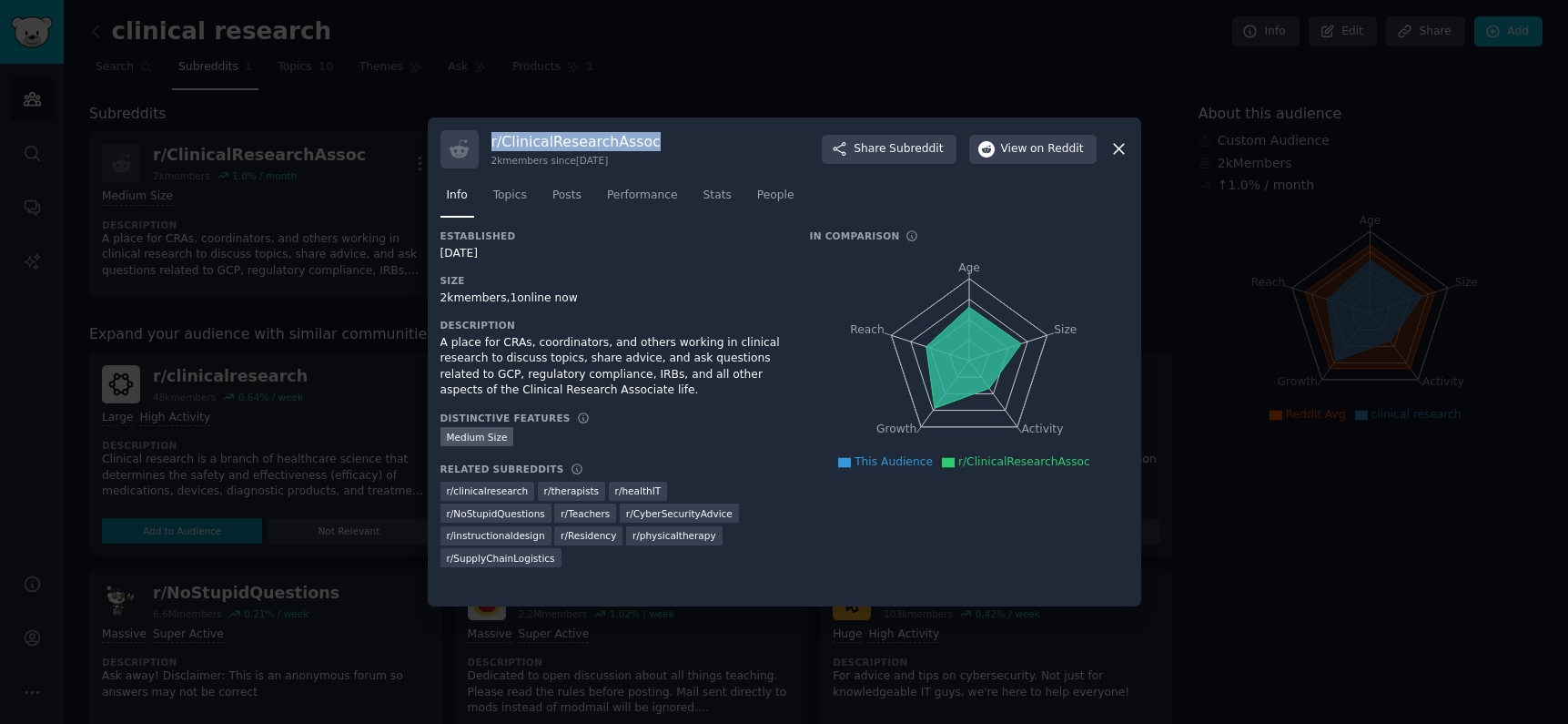
drag, startPoint x: 662, startPoint y: 145, endPoint x: 482, endPoint y: 139, distance: 180.1
click at [482, 139] on div "r/ ClinicalResearchAssoc 2k members since 10/17/2019 Share Subreddit View on Re…" at bounding box center [784, 149] width 688 height 38
click at [525, 147] on h3 "r/ ClinicalResearchAssoc" at bounding box center [576, 141] width 169 height 19
click at [1019, 157] on button "View on Reddit" at bounding box center [1033, 149] width 127 height 29
